Goal: Use online tool/utility: Utilize a website feature to perform a specific function

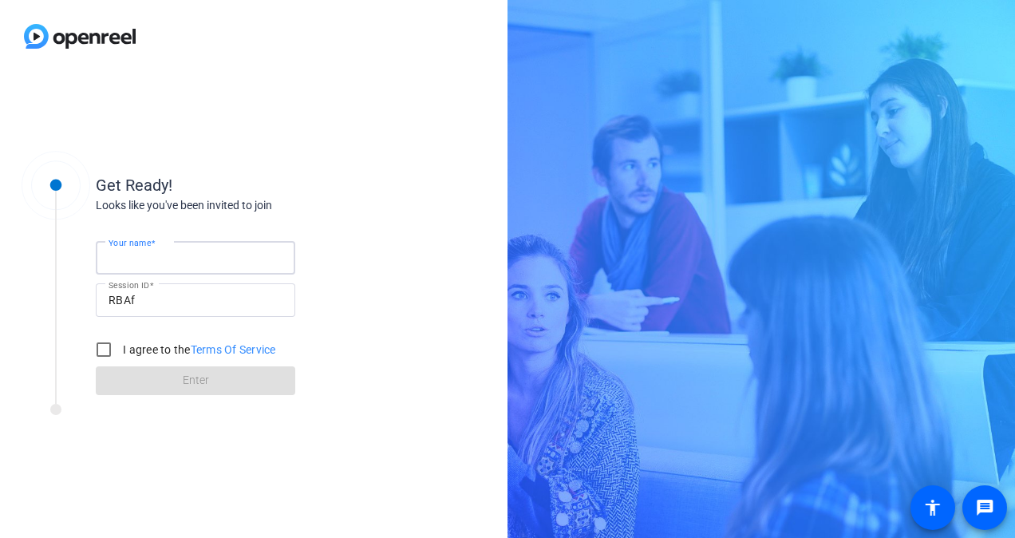
click at [227, 262] on input "Your name" at bounding box center [195, 257] width 174 height 19
type input "[PERSON_NAME]"
click at [128, 345] on label "I agree to the Terms Of Service" at bounding box center [198, 349] width 156 height 16
click at [120, 345] on input "I agree to the Terms Of Service" at bounding box center [104, 349] width 32 height 32
checkbox input "true"
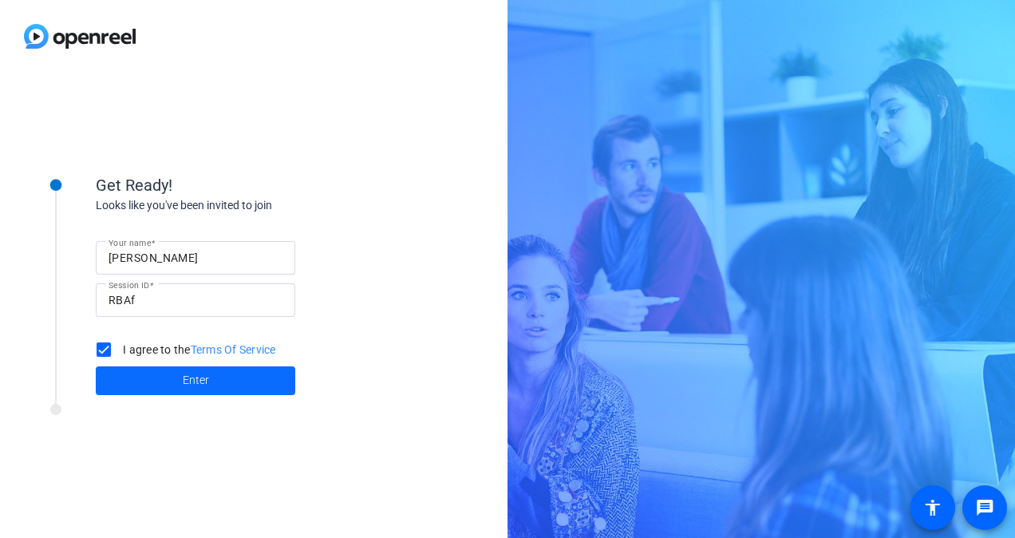
click at [166, 377] on span at bounding box center [195, 380] width 199 height 38
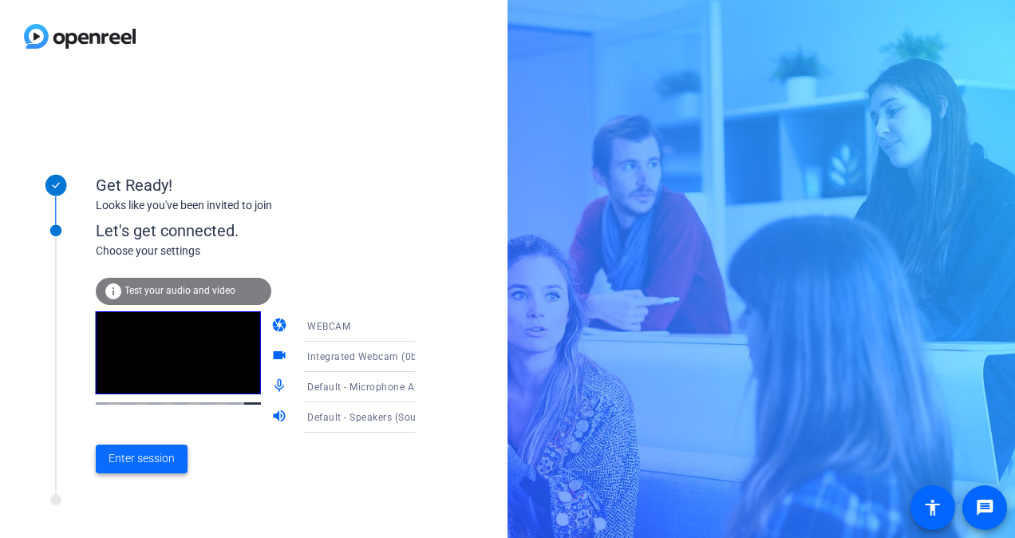
click at [136, 448] on span at bounding box center [142, 459] width 92 height 38
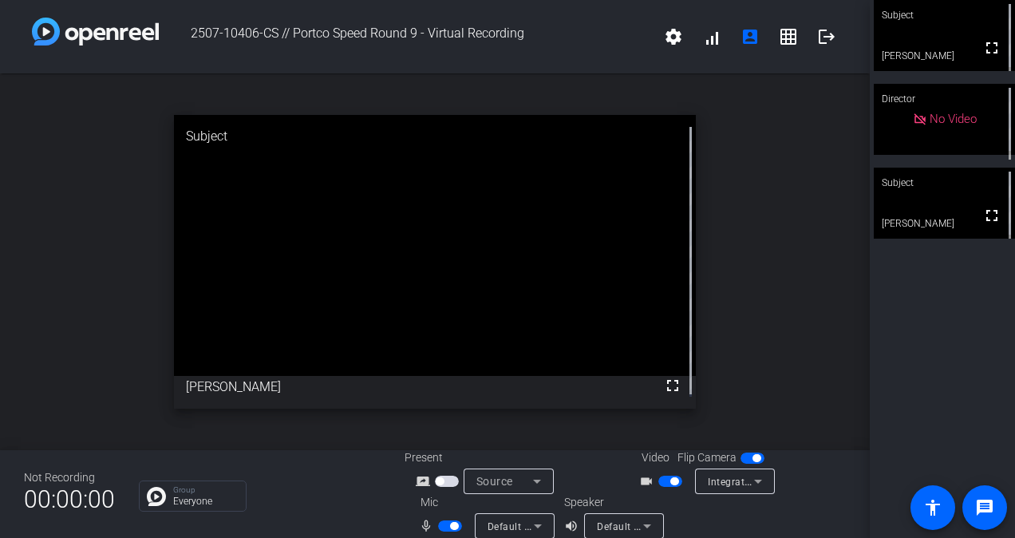
scroll to position [18, 0]
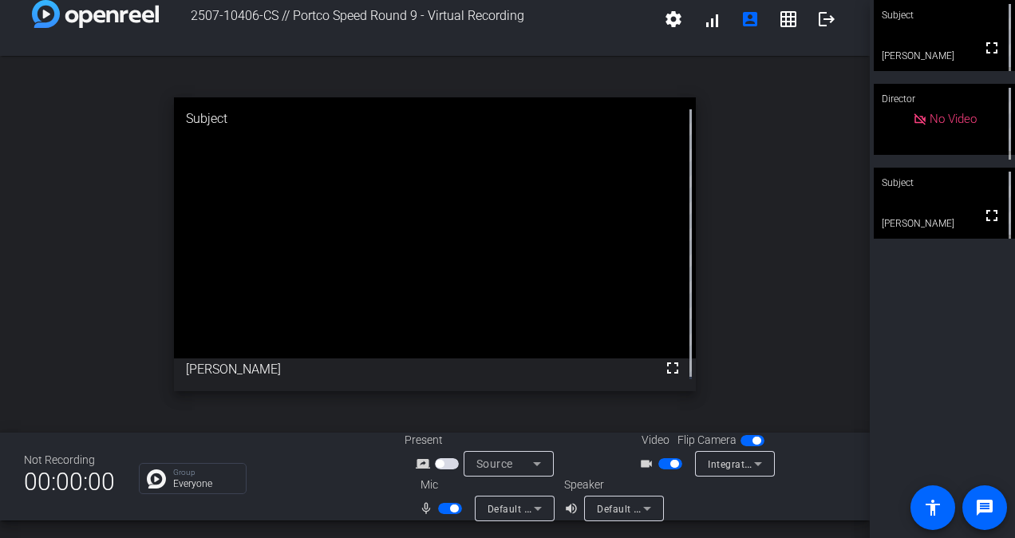
click at [670, 460] on span "button" at bounding box center [674, 464] width 8 height 8
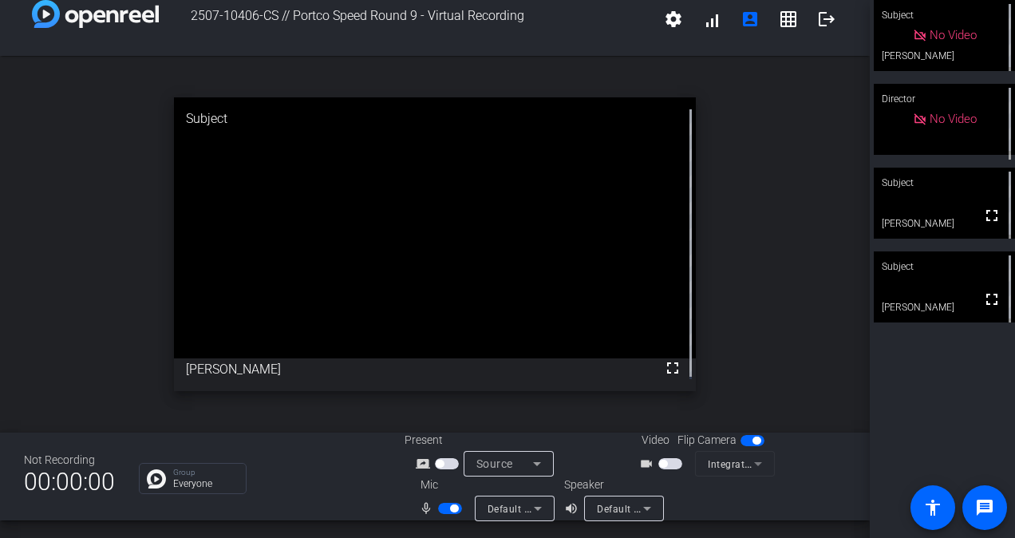
click at [438, 504] on span "button" at bounding box center [450, 508] width 24 height 11
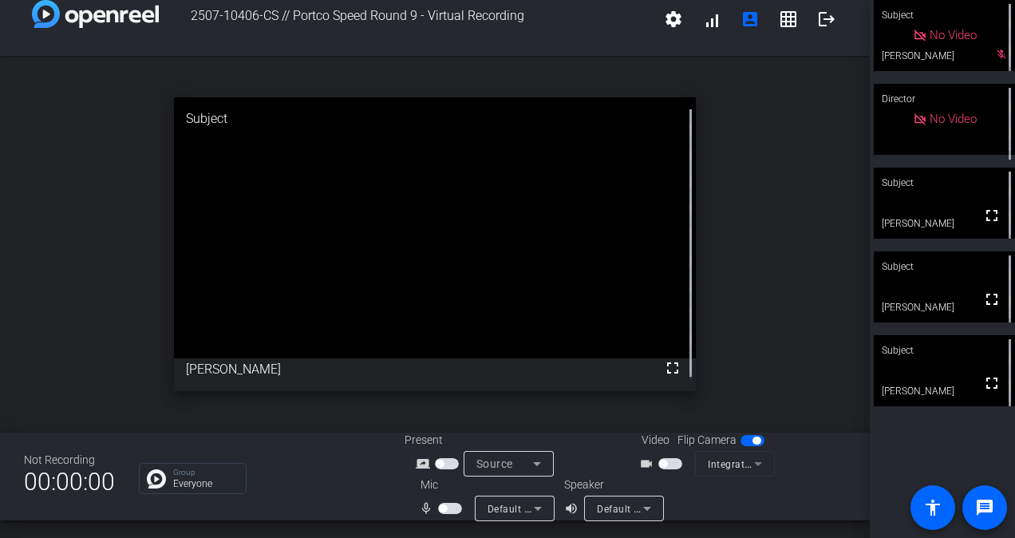
click at [448, 506] on span "button" at bounding box center [450, 508] width 24 height 11
click at [450, 506] on span "button" at bounding box center [454, 508] width 8 height 8
click at [908, 273] on div "Subject" at bounding box center [944, 266] width 141 height 30
drag, startPoint x: 438, startPoint y: 505, endPoint x: 420, endPoint y: 508, distance: 18.6
click at [420, 508] on mat-icon "mic_none" at bounding box center [428, 508] width 19 height 19
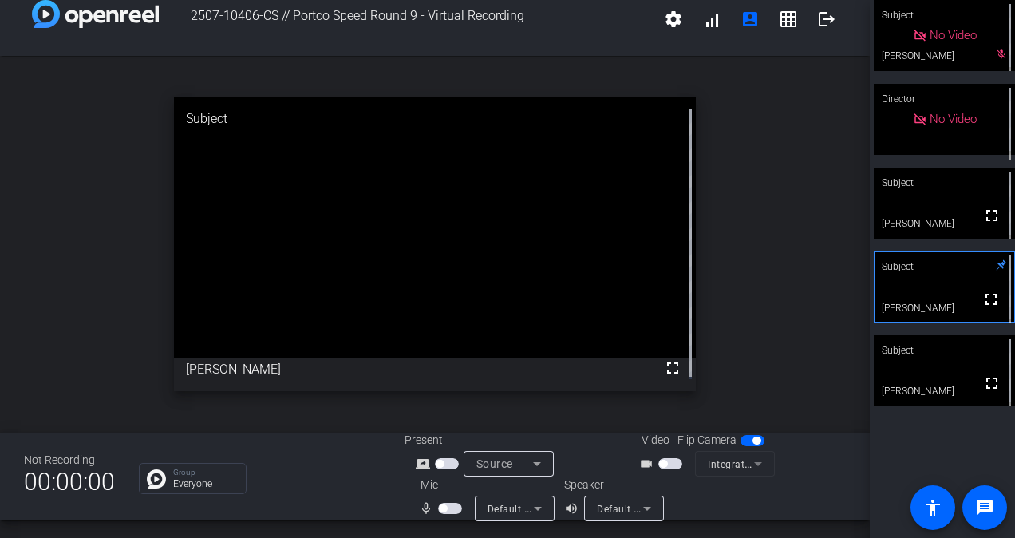
click at [439, 505] on span "button" at bounding box center [443, 508] width 8 height 8
drag, startPoint x: 437, startPoint y: 507, endPoint x: 428, endPoint y: 508, distance: 9.6
click at [428, 508] on mat-icon "mic_none" at bounding box center [428, 508] width 19 height 19
click at [438, 507] on span "button" at bounding box center [450, 508] width 24 height 11
click at [984, 420] on div "Subject No Video [PERSON_NAME] mic_off_outline Director No Video Subject fullsc…" at bounding box center [942, 269] width 145 height 538
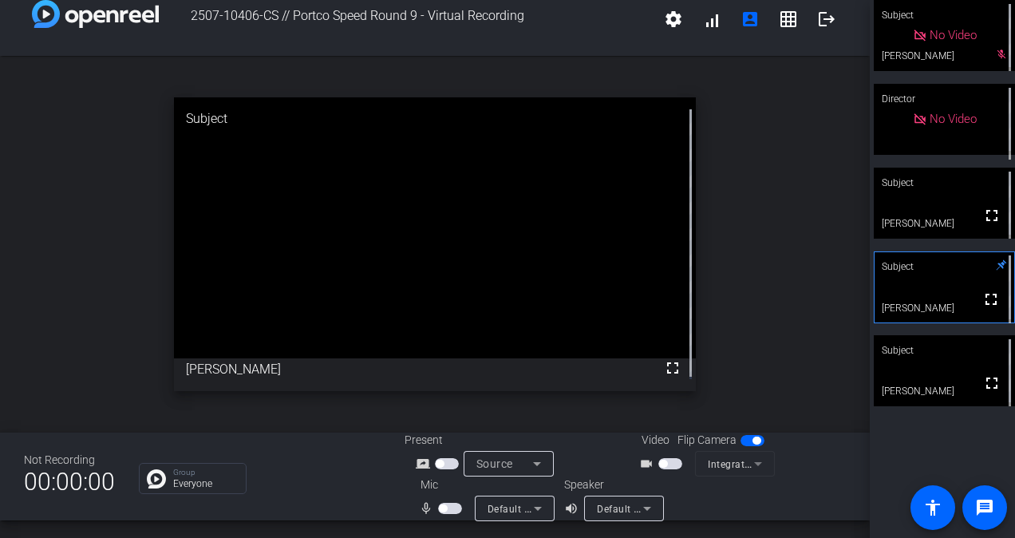
click at [449, 503] on span "button" at bounding box center [450, 508] width 24 height 11
click at [6, 353] on div "open_in_new Subject fullscreen [PERSON_NAME]" at bounding box center [435, 244] width 870 height 377
click at [450, 507] on span "button" at bounding box center [454, 508] width 8 height 8
click at [18, 183] on div "open_in_new Subject fullscreen [PERSON_NAME]" at bounding box center [435, 244] width 870 height 377
click at [445, 515] on mat-slide-toggle at bounding box center [451, 507] width 27 height 17
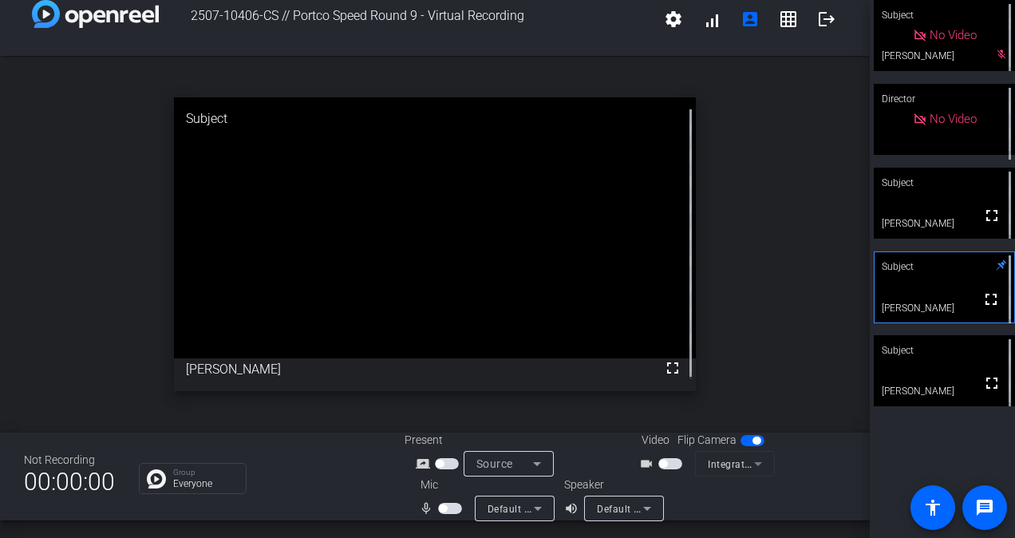
click at [445, 506] on span "button" at bounding box center [450, 508] width 24 height 11
click at [16, 294] on div "open_in_new Subject fullscreen [PERSON_NAME]" at bounding box center [435, 244] width 870 height 377
click at [11, 247] on div "open_in_new Subject fullscreen [PERSON_NAME]" at bounding box center [435, 244] width 870 height 377
click at [445, 504] on span "button" at bounding box center [450, 508] width 24 height 11
click at [445, 507] on span "button" at bounding box center [450, 508] width 24 height 11
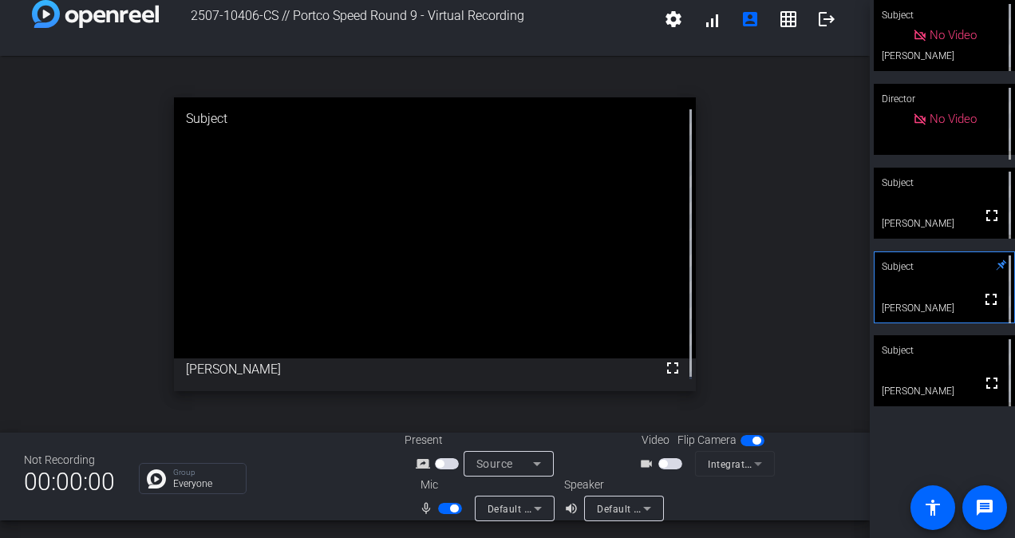
click at [450, 508] on span "button" at bounding box center [454, 508] width 8 height 8
click at [442, 508] on span "button" at bounding box center [443, 508] width 8 height 8
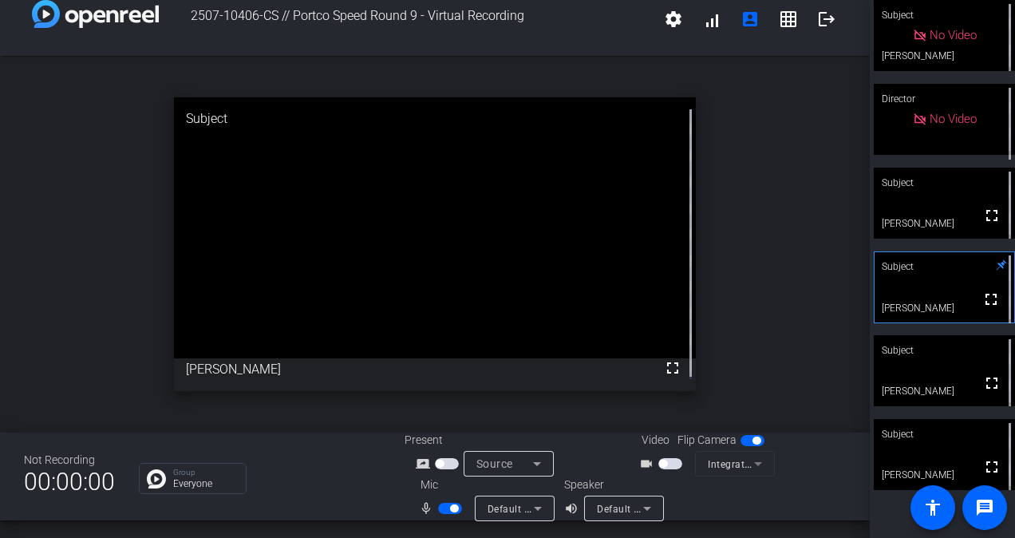
click at [438, 503] on span "button" at bounding box center [450, 508] width 24 height 11
click at [16, 179] on div "open_in_new Subject fullscreen [PERSON_NAME]" at bounding box center [435, 244] width 870 height 377
click at [18, 254] on div "open_in_new Subject fullscreen [PERSON_NAME]" at bounding box center [435, 244] width 870 height 377
click at [447, 511] on span "button" at bounding box center [450, 508] width 24 height 11
click at [450, 511] on span "button" at bounding box center [454, 508] width 8 height 8
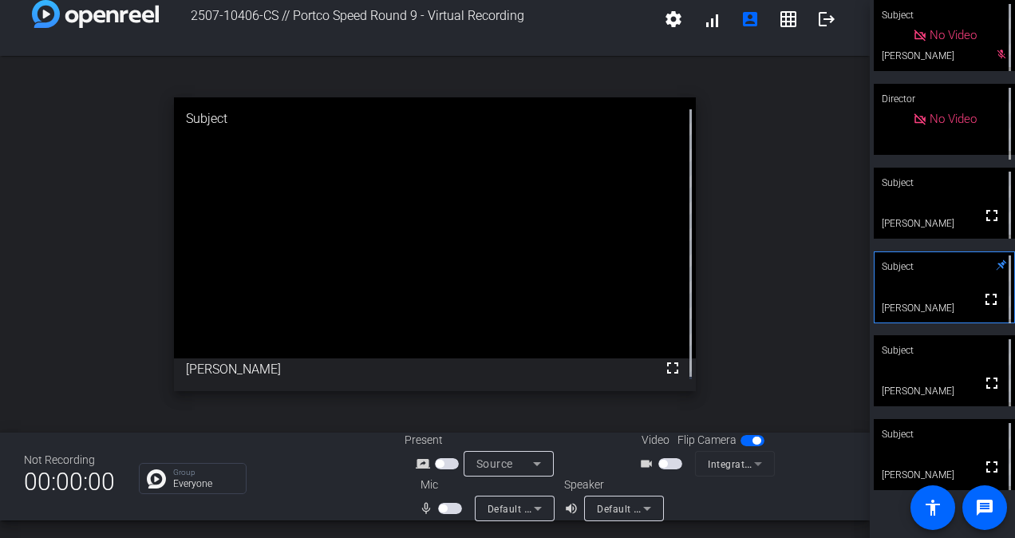
click at [14, 183] on div "open_in_new Subject fullscreen [PERSON_NAME]" at bounding box center [435, 244] width 870 height 377
click at [447, 511] on span "button" at bounding box center [450, 508] width 24 height 11
click at [450, 511] on span "button" at bounding box center [454, 508] width 8 height 8
click at [447, 511] on span "button" at bounding box center [450, 508] width 24 height 11
click at [450, 511] on span "button" at bounding box center [454, 508] width 8 height 8
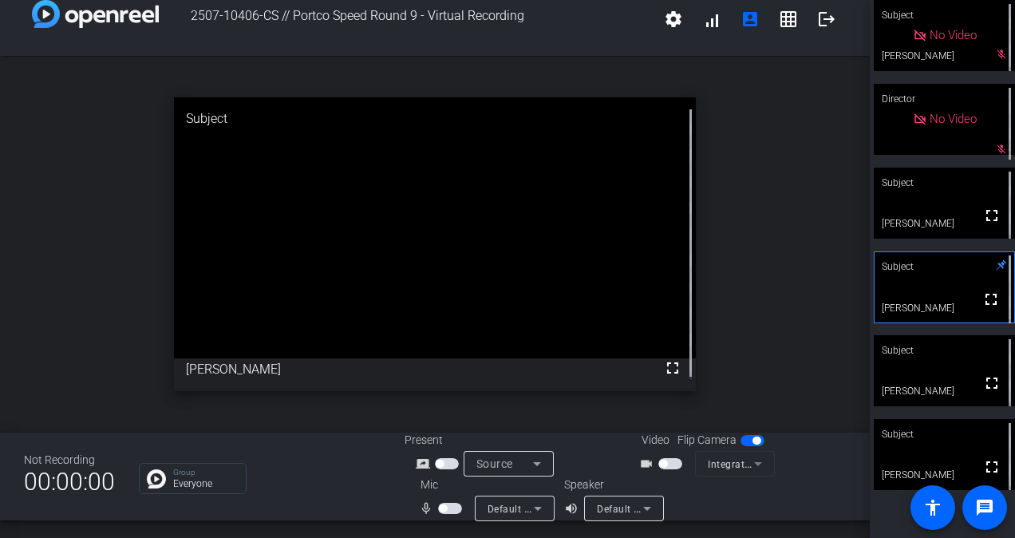
click at [452, 510] on span "button" at bounding box center [450, 508] width 24 height 11
click at [452, 510] on span "button" at bounding box center [454, 508] width 8 height 8
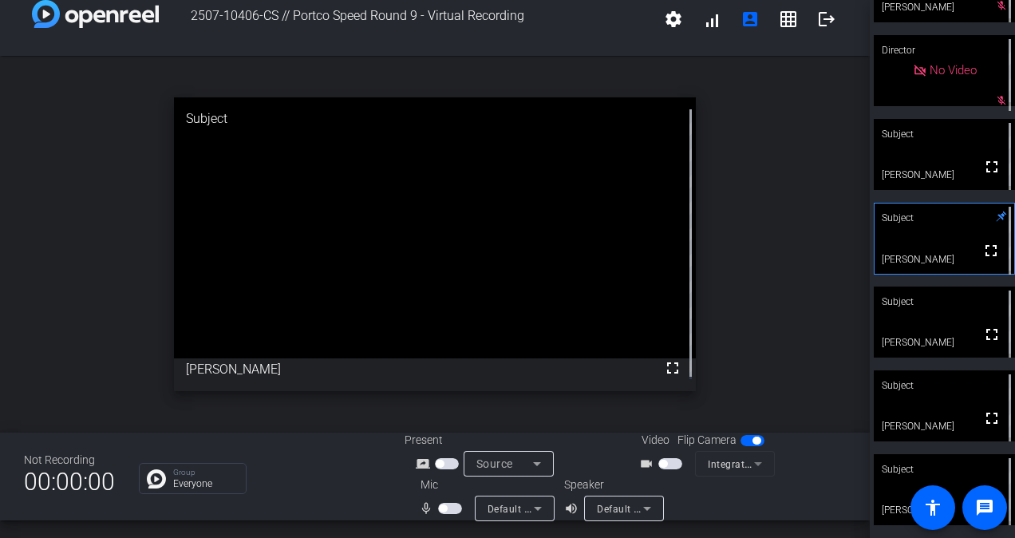
click at [448, 509] on span "button" at bounding box center [450, 508] width 24 height 11
click at [450, 509] on span "button" at bounding box center [454, 508] width 8 height 8
click at [448, 509] on span "button" at bounding box center [450, 508] width 24 height 11
click at [450, 507] on span "button" at bounding box center [454, 508] width 8 height 8
click at [449, 507] on span "button" at bounding box center [450, 508] width 24 height 11
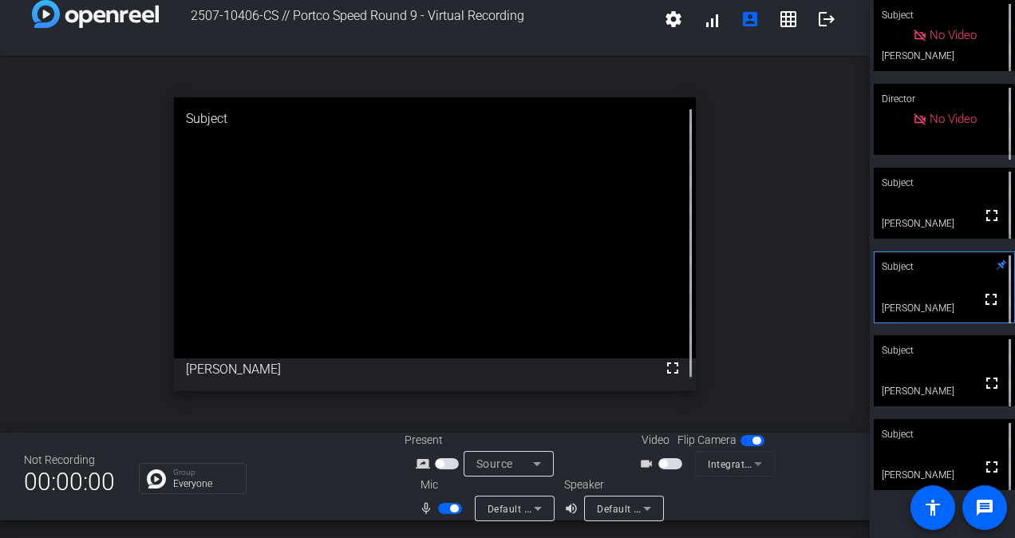
scroll to position [0, 0]
click at [450, 507] on span "button" at bounding box center [454, 508] width 8 height 8
click at [444, 506] on span "button" at bounding box center [450, 508] width 24 height 11
click at [454, 507] on span "button" at bounding box center [450, 508] width 24 height 11
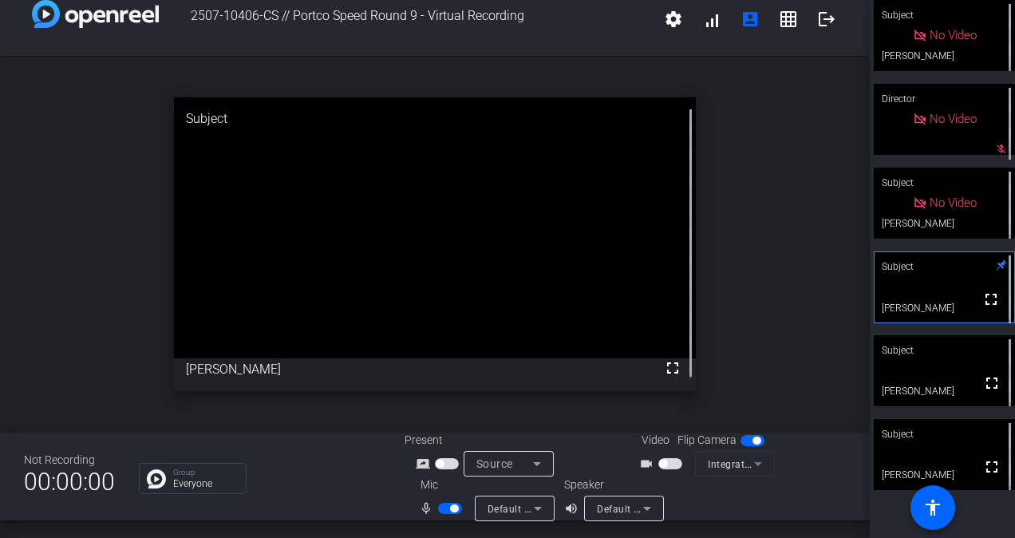
click at [445, 505] on span "button" at bounding box center [450, 508] width 24 height 11
drag, startPoint x: 442, startPoint y: 505, endPoint x: 420, endPoint y: 517, distance: 25.3
click at [420, 517] on div "mic_none Default - Microphone Array on SoundWire Device (4- SoundWire Audio)" at bounding box center [484, 508] width 160 height 26
click at [446, 506] on span "button" at bounding box center [450, 508] width 24 height 11
click at [450, 506] on span "button" at bounding box center [454, 508] width 8 height 8
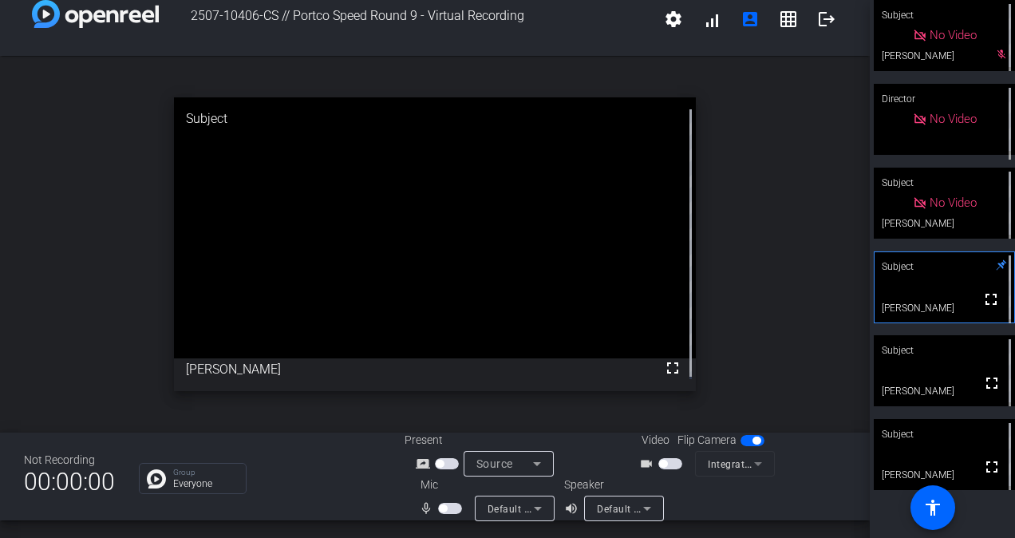
click at [444, 505] on span "button" at bounding box center [450, 508] width 24 height 11
click at [447, 509] on span "button" at bounding box center [450, 508] width 24 height 11
click at [450, 509] on span "button" at bounding box center [454, 508] width 8 height 8
click at [440, 503] on span "button" at bounding box center [450, 508] width 24 height 11
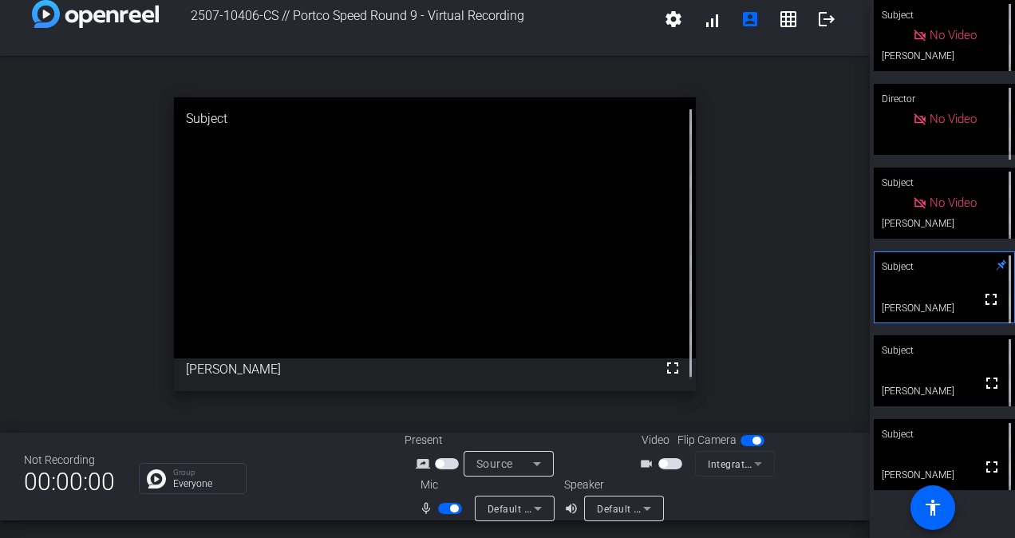
click at [440, 503] on span "button" at bounding box center [450, 508] width 24 height 11
drag, startPoint x: 925, startPoint y: 439, endPoint x: 707, endPoint y: 89, distance: 412.2
click at [707, 89] on div "open_in_new Subject fullscreen [PERSON_NAME]" at bounding box center [435, 244] width 870 height 377
click at [771, 30] on span at bounding box center [788, 19] width 38 height 38
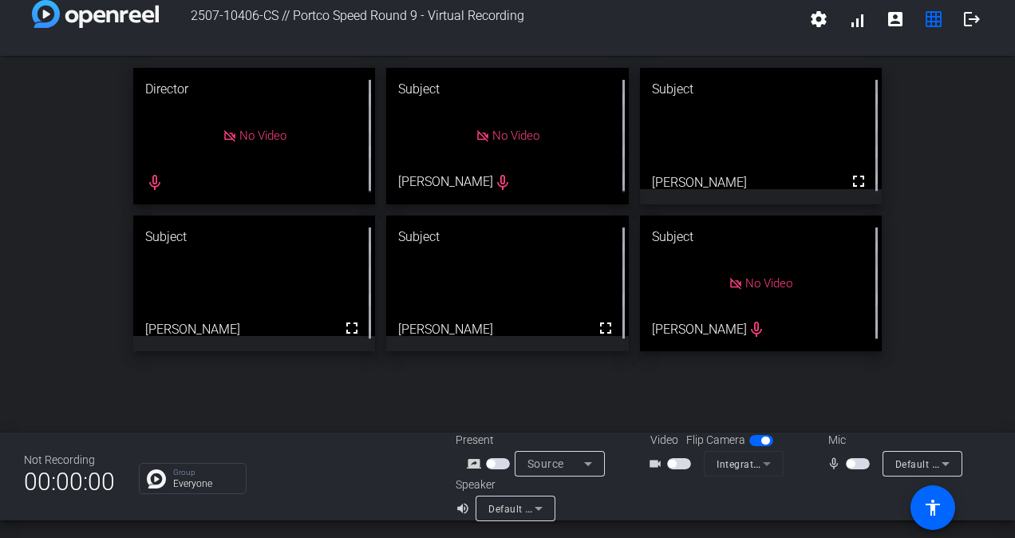
click at [918, 249] on div "Director No Video mic_none Subject No Video [PERSON_NAME] mic_none Subject full…" at bounding box center [507, 209] width 1015 height 307
click at [850, 461] on span "button" at bounding box center [858, 463] width 24 height 11
click at [858, 461] on span "button" at bounding box center [862, 464] width 8 height 8
click at [850, 461] on span "button" at bounding box center [858, 463] width 24 height 11
drag, startPoint x: 852, startPoint y: 463, endPoint x: 846, endPoint y: 471, distance: 10.2
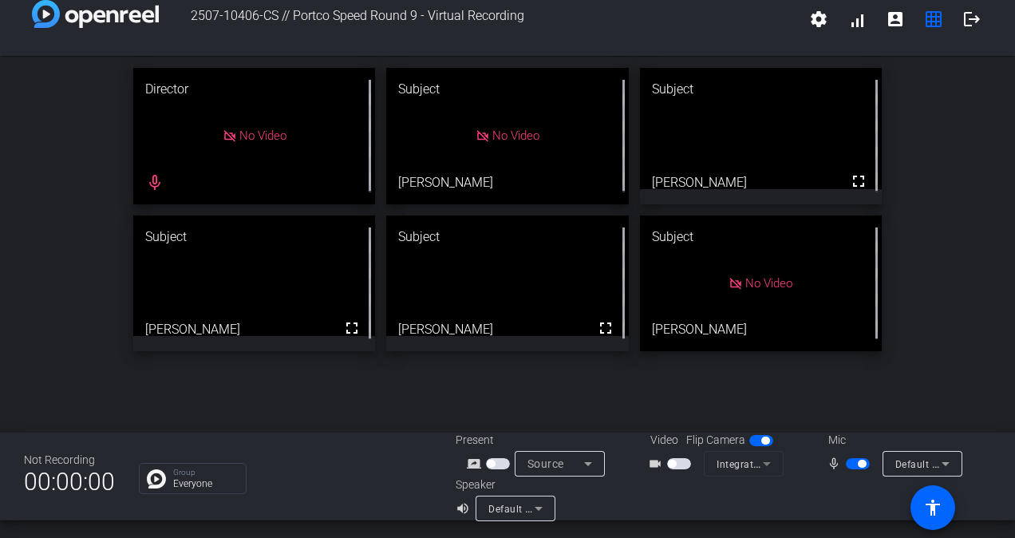
drag, startPoint x: 846, startPoint y: 471, endPoint x: 844, endPoint y: 499, distance: 28.8
click at [844, 499] on div at bounding box center [857, 498] width 267 height 45
click at [846, 463] on span "button" at bounding box center [858, 463] width 24 height 11
click at [846, 463] on span "button" at bounding box center [850, 464] width 8 height 8
click at [846, 462] on span "button" at bounding box center [858, 463] width 24 height 11
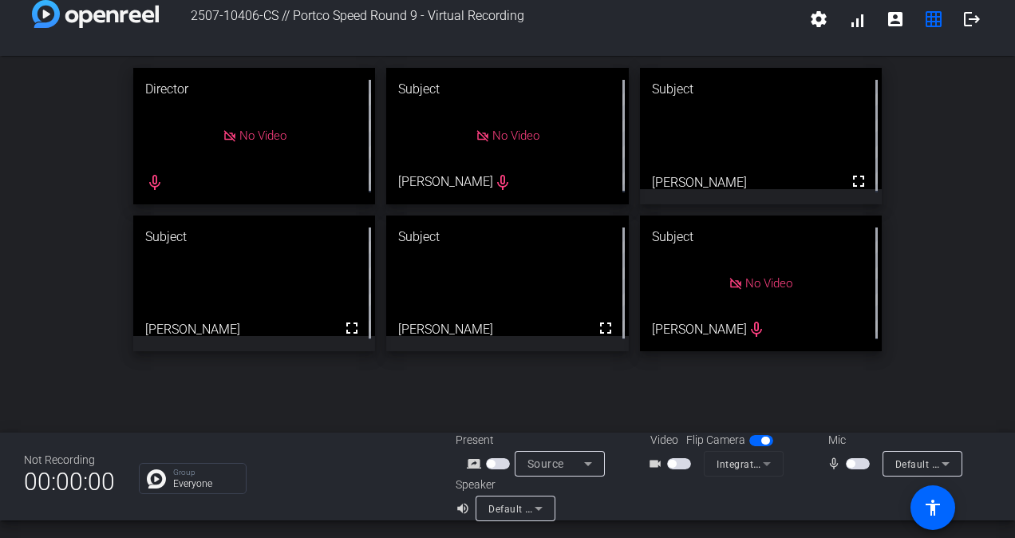
click at [696, 507] on div "Speaker volume_up Default - Speakers (SoundWire Audio)" at bounding box center [589, 498] width 267 height 45
click at [854, 461] on span "button" at bounding box center [858, 463] width 24 height 11
click at [849, 464] on span "button" at bounding box center [858, 463] width 24 height 11
click at [855, 464] on span "button" at bounding box center [858, 463] width 24 height 11
drag, startPoint x: 854, startPoint y: 462, endPoint x: 848, endPoint y: 471, distance: 11.5
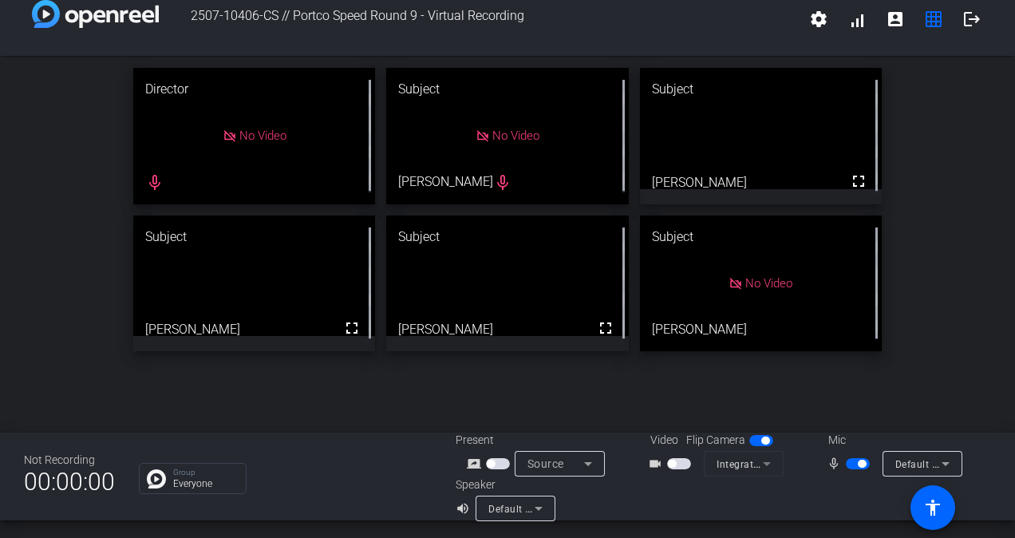
click at [848, 471] on div "mic_none" at bounding box center [854, 463] width 56 height 19
click at [836, 465] on mat-icon "mic_none" at bounding box center [835, 463] width 19 height 19
click at [850, 460] on span "button" at bounding box center [858, 463] width 24 height 11
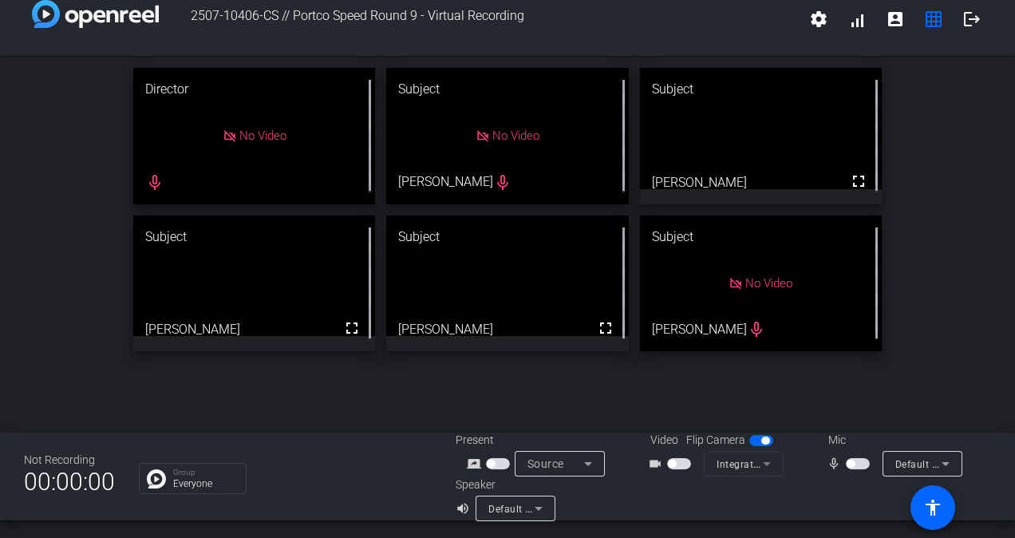
click at [939, 348] on div "Director No Video mic_none Subject No Video [PERSON_NAME] mic_none Subject full…" at bounding box center [507, 209] width 1015 height 307
click at [854, 464] on span "button" at bounding box center [858, 463] width 24 height 11
click at [858, 464] on span "button" at bounding box center [862, 464] width 8 height 8
click at [854, 464] on span "button" at bounding box center [858, 463] width 24 height 11
click at [858, 464] on span "button" at bounding box center [862, 464] width 8 height 8
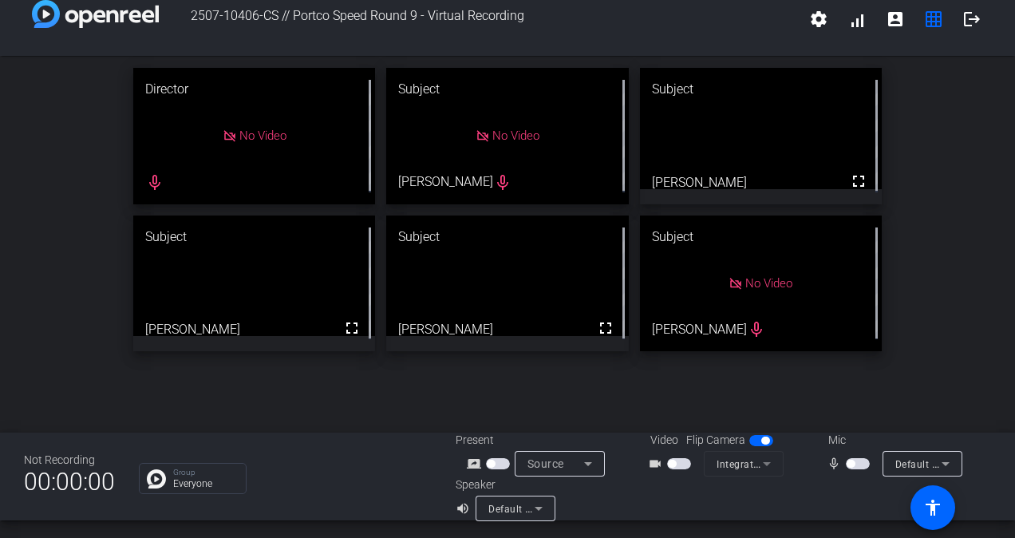
click at [959, 364] on div "Director No Video mic_none Subject No Video [PERSON_NAME] mic_none Subject full…" at bounding box center [507, 244] width 1015 height 377
click at [985, 152] on div "Director No Video mic_none Subject No Video [PERSON_NAME] mic_none Subject full…" at bounding box center [507, 209] width 1015 height 307
click at [970, 340] on div "Director No Video mic_none Subject No Video [PERSON_NAME] mic_none Subject full…" at bounding box center [507, 209] width 1015 height 307
click at [853, 463] on span "button" at bounding box center [858, 463] width 24 height 11
click at [858, 463] on span "button" at bounding box center [862, 464] width 8 height 8
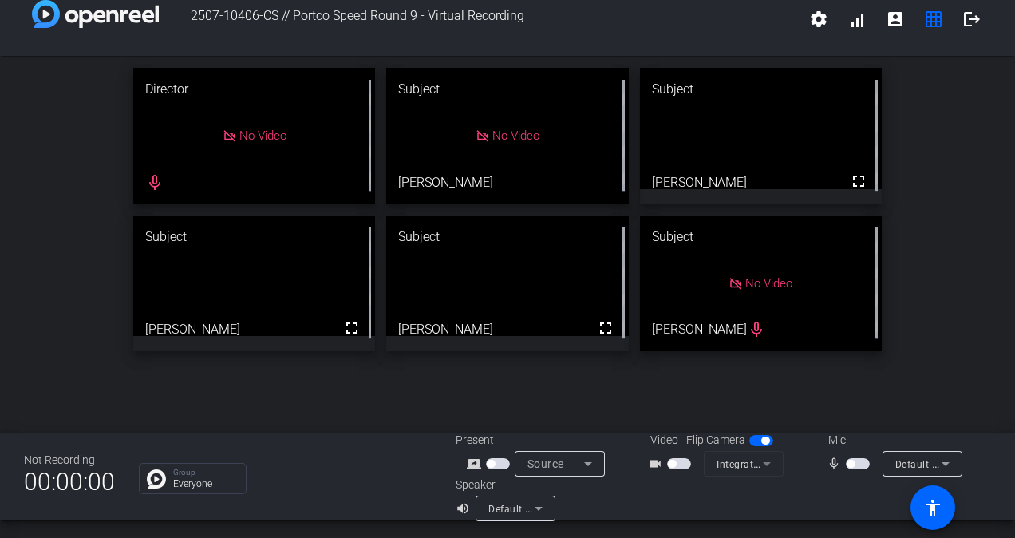
click at [853, 460] on span "button" at bounding box center [858, 463] width 24 height 11
click at [846, 461] on span "button" at bounding box center [858, 463] width 24 height 11
click at [846, 461] on span "button" at bounding box center [850, 464] width 8 height 8
click at [846, 461] on span "button" at bounding box center [858, 463] width 24 height 11
click at [857, 462] on span "button" at bounding box center [858, 463] width 24 height 11
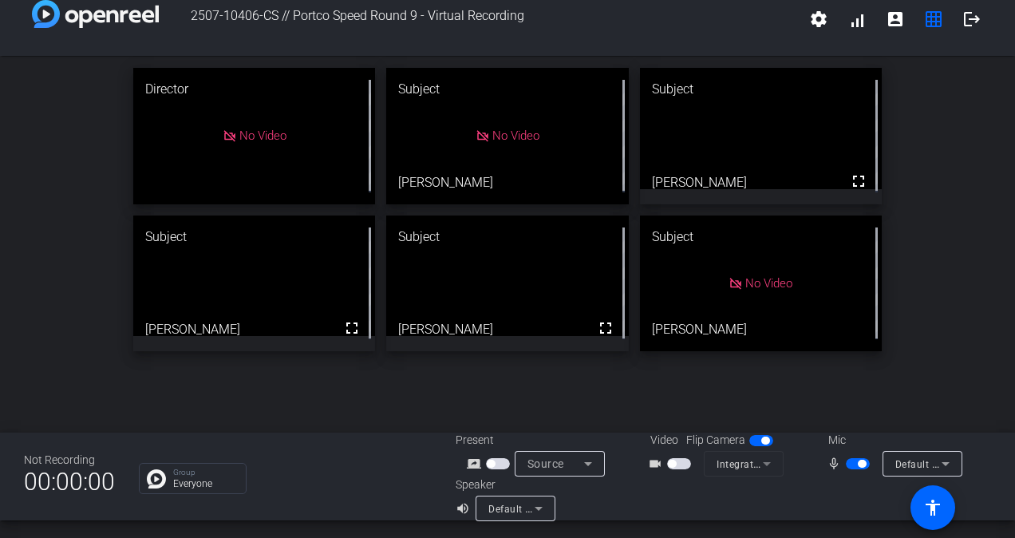
click at [858, 462] on span "button" at bounding box center [862, 464] width 8 height 8
click at [857, 462] on span "button" at bounding box center [858, 463] width 24 height 11
click at [858, 462] on span "button" at bounding box center [862, 464] width 8 height 8
click at [857, 462] on span "button" at bounding box center [858, 463] width 24 height 11
